Goal: Complete application form

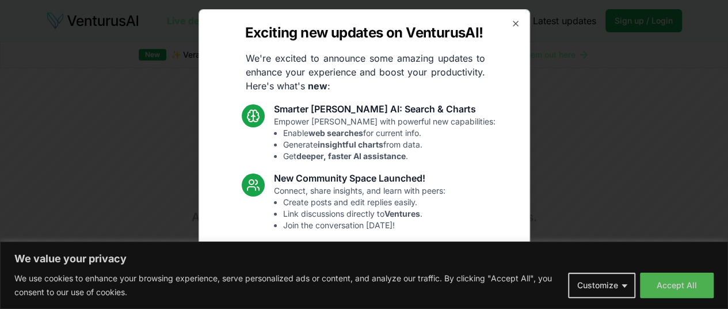
click at [508, 18] on div "Exciting new updates on VenturusAI! We're excited to announce some amazing upda…" at bounding box center [365, 154] width 332 height 290
click at [511, 25] on icon "button" at bounding box center [515, 23] width 9 height 9
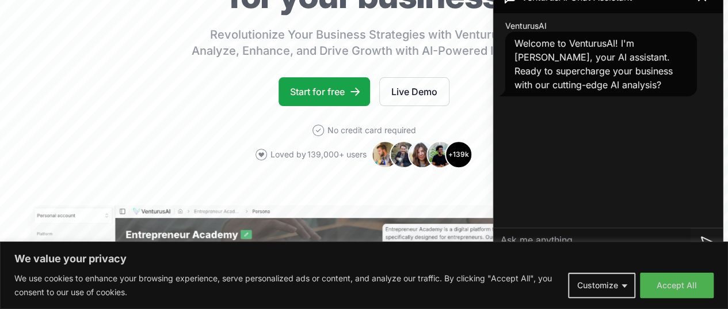
scroll to position [169, 0]
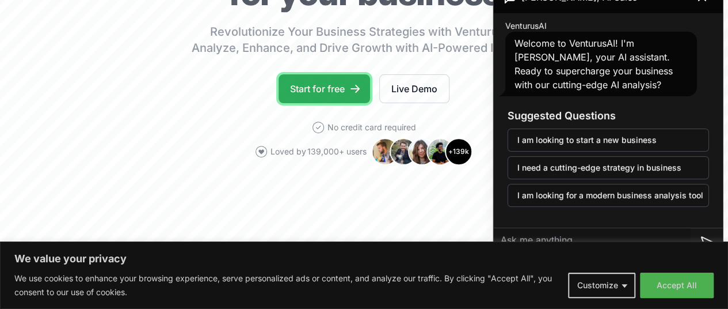
click at [355, 93] on icon at bounding box center [355, 89] width 9 height 8
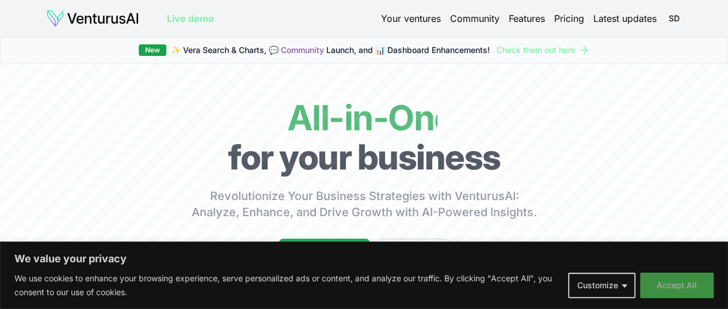
click at [664, 284] on button "Accept All" at bounding box center [677, 284] width 74 height 25
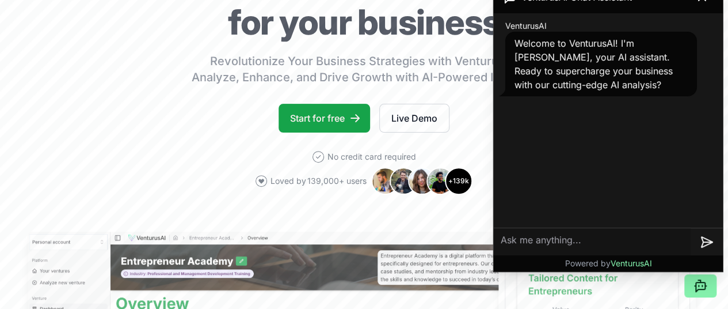
scroll to position [136, 0]
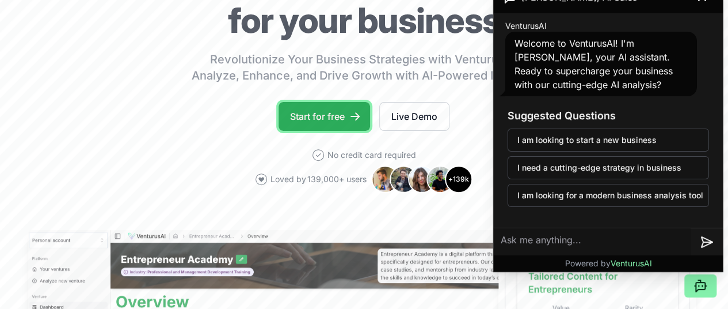
click at [341, 122] on link "Start for free" at bounding box center [325, 116] width 92 height 29
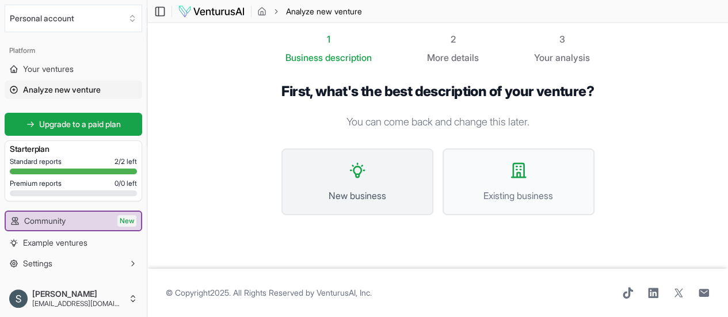
click at [354, 176] on icon at bounding box center [357, 170] width 18 height 18
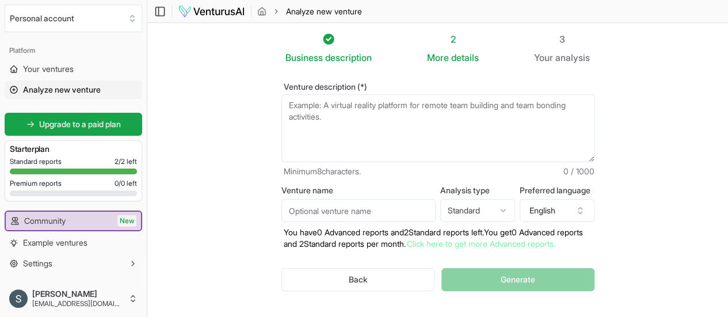
click at [408, 139] on textarea "Venture description (*)" at bounding box center [438, 128] width 313 height 68
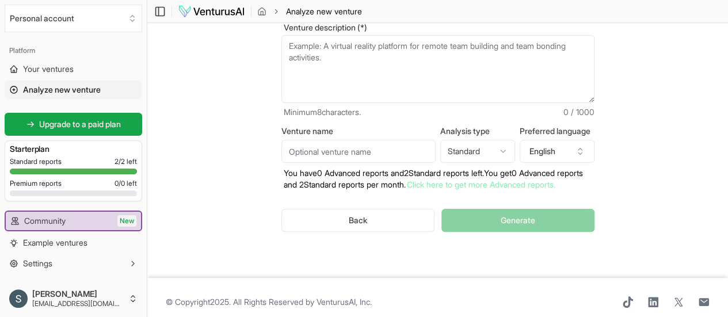
scroll to position [60, 0]
click at [495, 148] on html "We value your privacy We use cookies to enhance your browsing experience, serve…" at bounding box center [364, 98] width 728 height 317
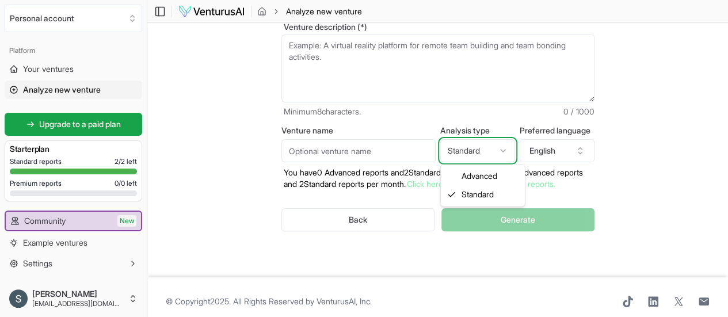
click at [495, 148] on html "We value your privacy We use cookies to enhance your browsing experience, serve…" at bounding box center [364, 98] width 728 height 317
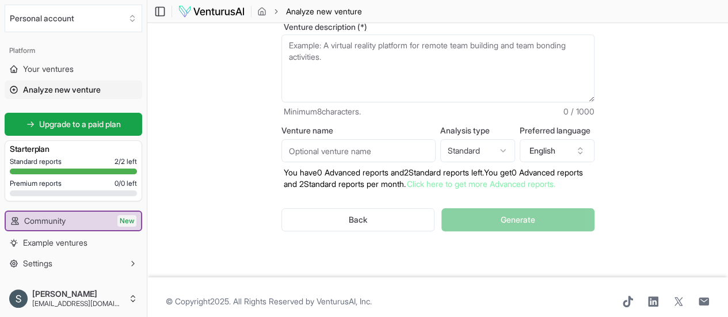
click at [419, 110] on p "Minimum 8 characters. 0 / 1000" at bounding box center [438, 112] width 313 height 12
click at [477, 149] on html "We value your privacy We use cookies to enhance your browsing experience, serve…" at bounding box center [364, 98] width 728 height 317
click at [495, 151] on html "We value your privacy We use cookies to enhance your browsing experience, serve…" at bounding box center [364, 98] width 728 height 317
select select "standard"
click at [571, 189] on p "You have 0 Advanced reports and 2 Standard reports left. Y ou get 0 Advanced re…" at bounding box center [438, 178] width 313 height 23
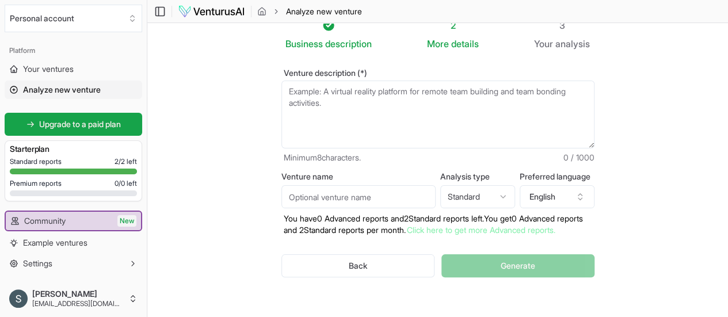
scroll to position [0, 0]
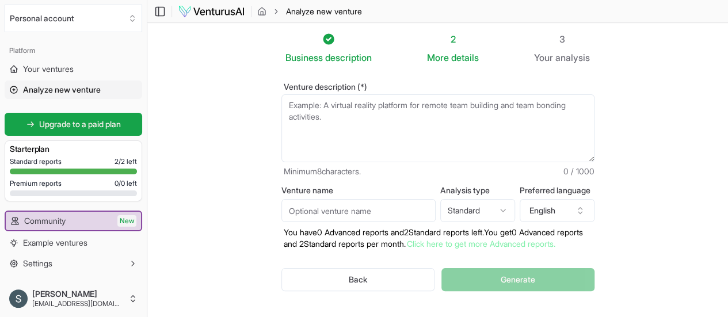
click at [405, 119] on textarea "Venture description (*)" at bounding box center [438, 128] width 313 height 68
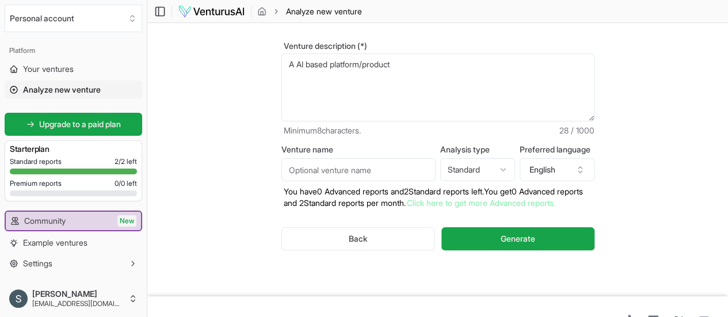
scroll to position [40, 0]
type textarea "A AI based platform/product which will basically"
